Goal: Transaction & Acquisition: Purchase product/service

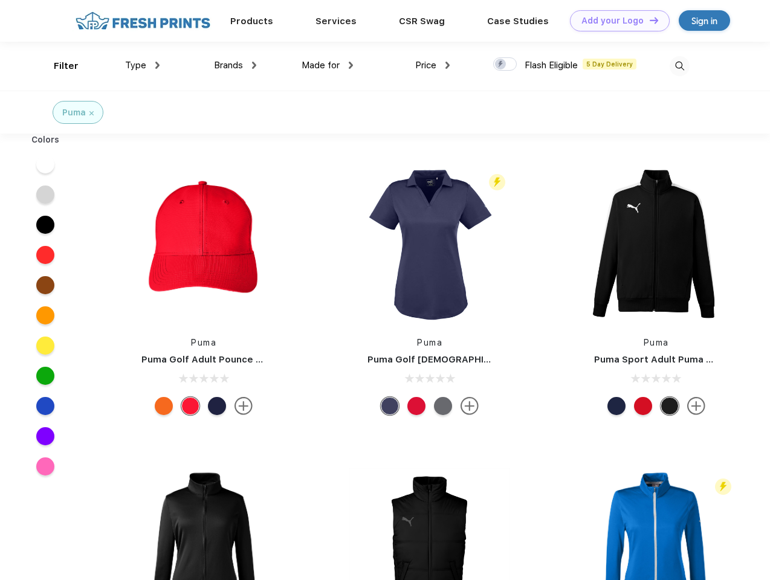
click at [615, 21] on link "Add your Logo Design Tool" at bounding box center [620, 20] width 100 height 21
click at [0, 0] on div "Design Tool" at bounding box center [0, 0] width 0 height 0
click at [648, 20] on link "Add your Logo Design Tool" at bounding box center [620, 20] width 100 height 21
click at [58, 66] on div "Filter" at bounding box center [66, 66] width 25 height 14
click at [143, 65] on span "Type" at bounding box center [135, 65] width 21 height 11
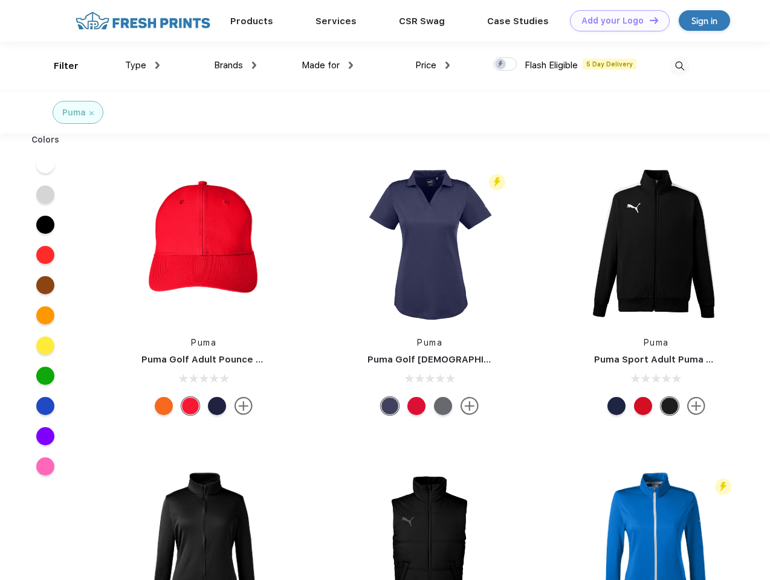
click at [235, 65] on span "Brands" at bounding box center [228, 65] width 29 height 11
click at [327, 65] on span "Made for" at bounding box center [320, 65] width 38 height 11
click at [433, 65] on span "Price" at bounding box center [425, 65] width 21 height 11
click at [505, 65] on div at bounding box center [505, 63] width 24 height 13
click at [501, 65] on input "checkbox" at bounding box center [497, 61] width 8 height 8
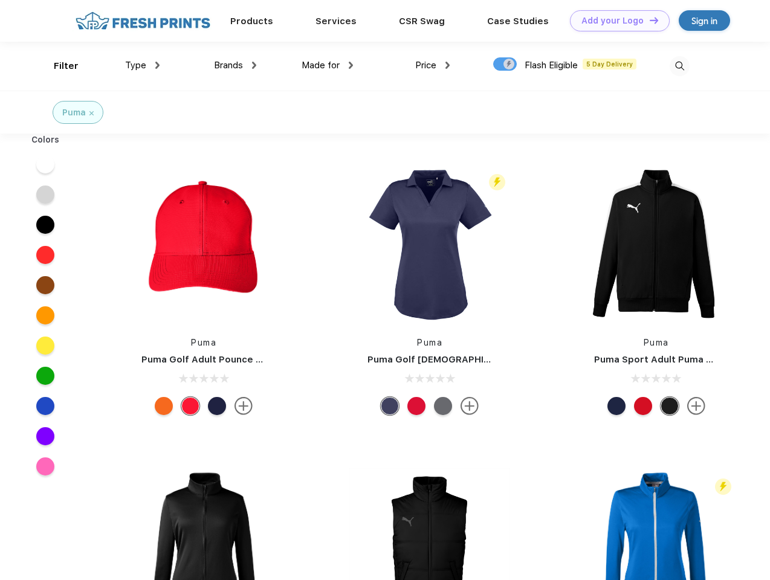
click at [679, 66] on img at bounding box center [679, 66] width 20 height 20
